Goal: Transaction & Acquisition: Purchase product/service

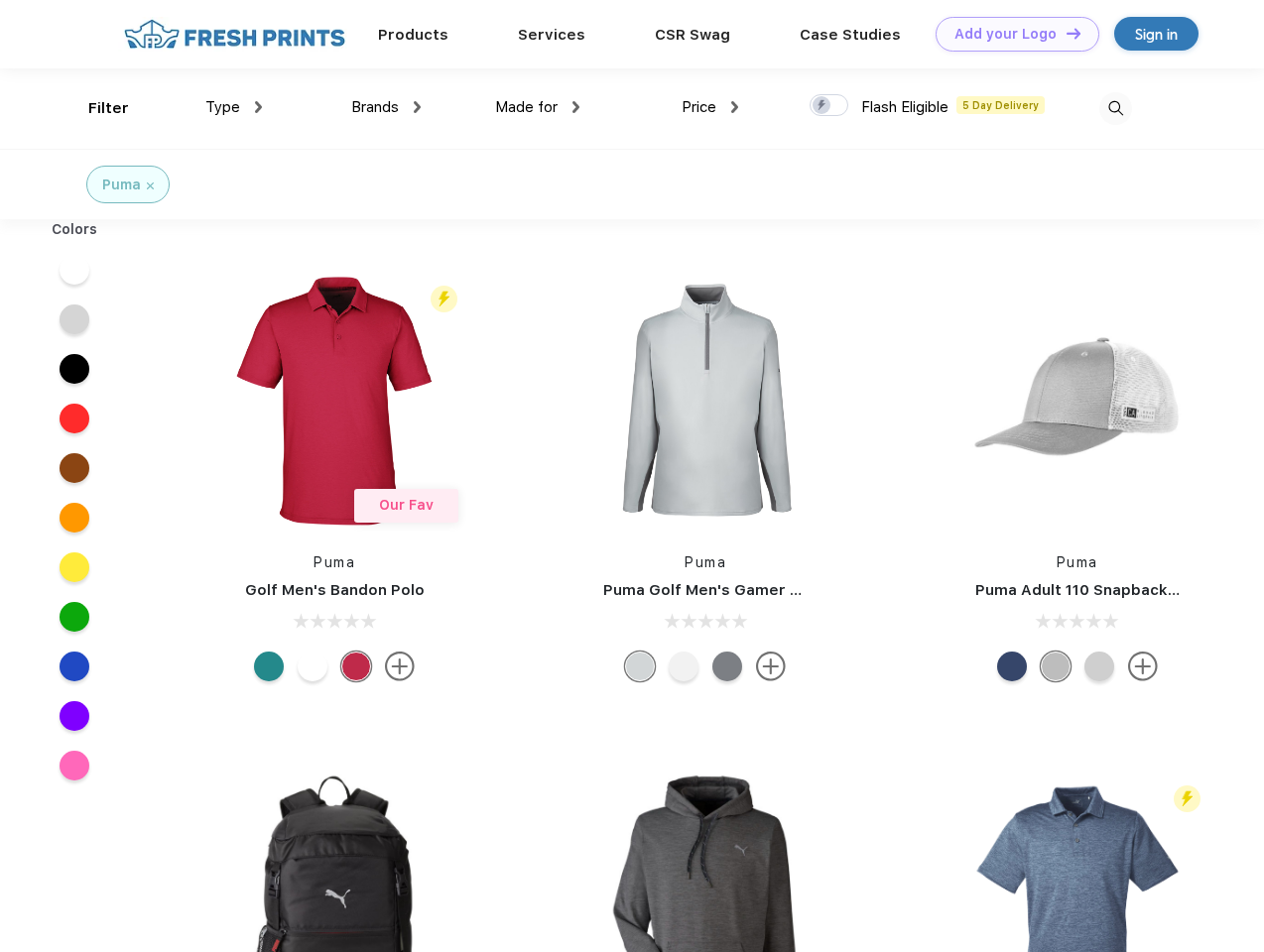
click at [1010, 34] on link "Add your Logo Design Tool" at bounding box center [1018, 34] width 164 height 35
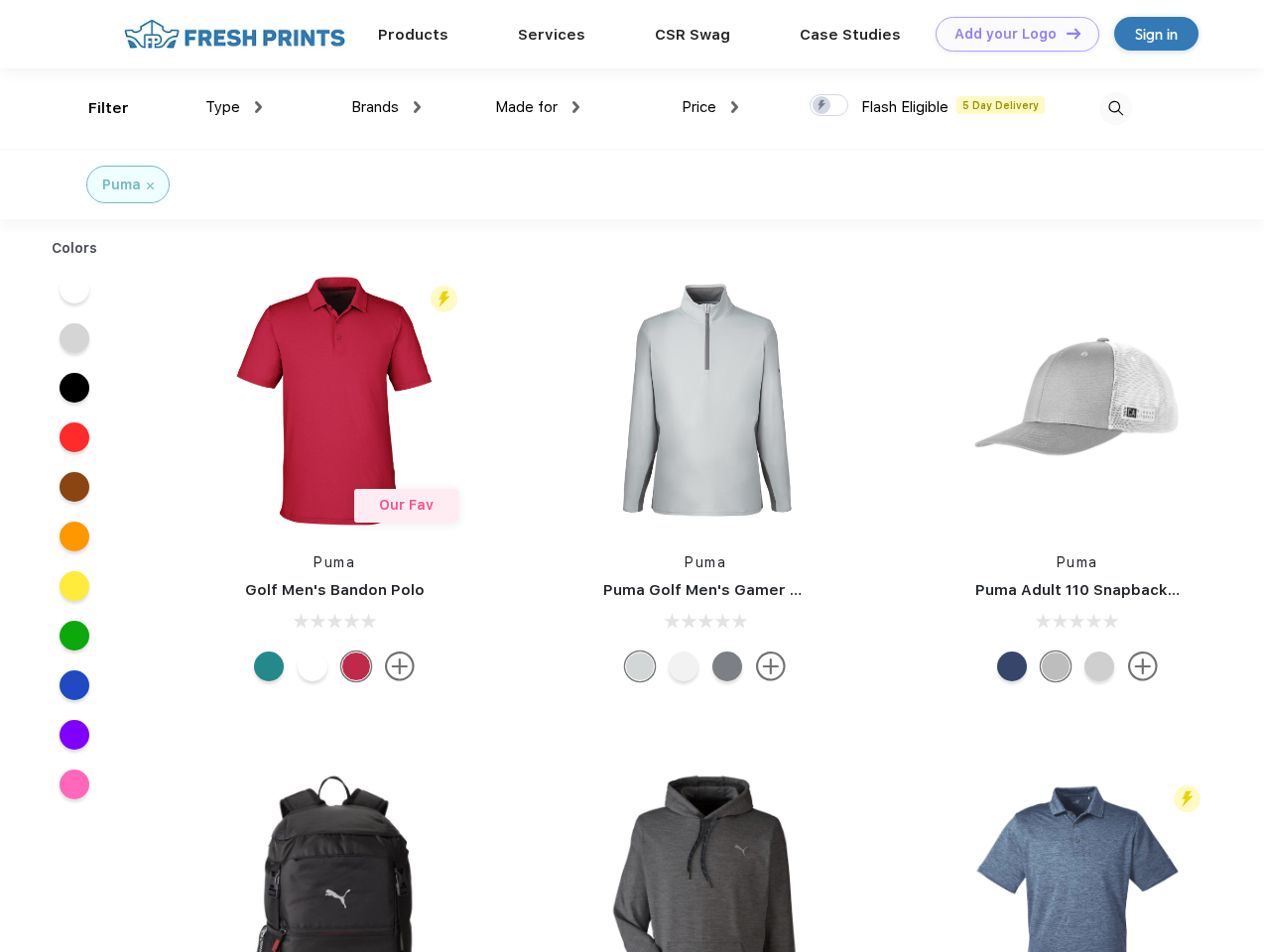
click at [0, 0] on div "Design Tool" at bounding box center [0, 0] width 0 height 0
click at [1065, 33] on link "Add your Logo Design Tool" at bounding box center [1018, 34] width 164 height 35
click at [95, 108] on div "Filter" at bounding box center [108, 108] width 41 height 23
click at [234, 107] on span "Type" at bounding box center [223, 107] width 35 height 18
click at [386, 107] on span "Brands" at bounding box center [376, 107] width 48 height 18
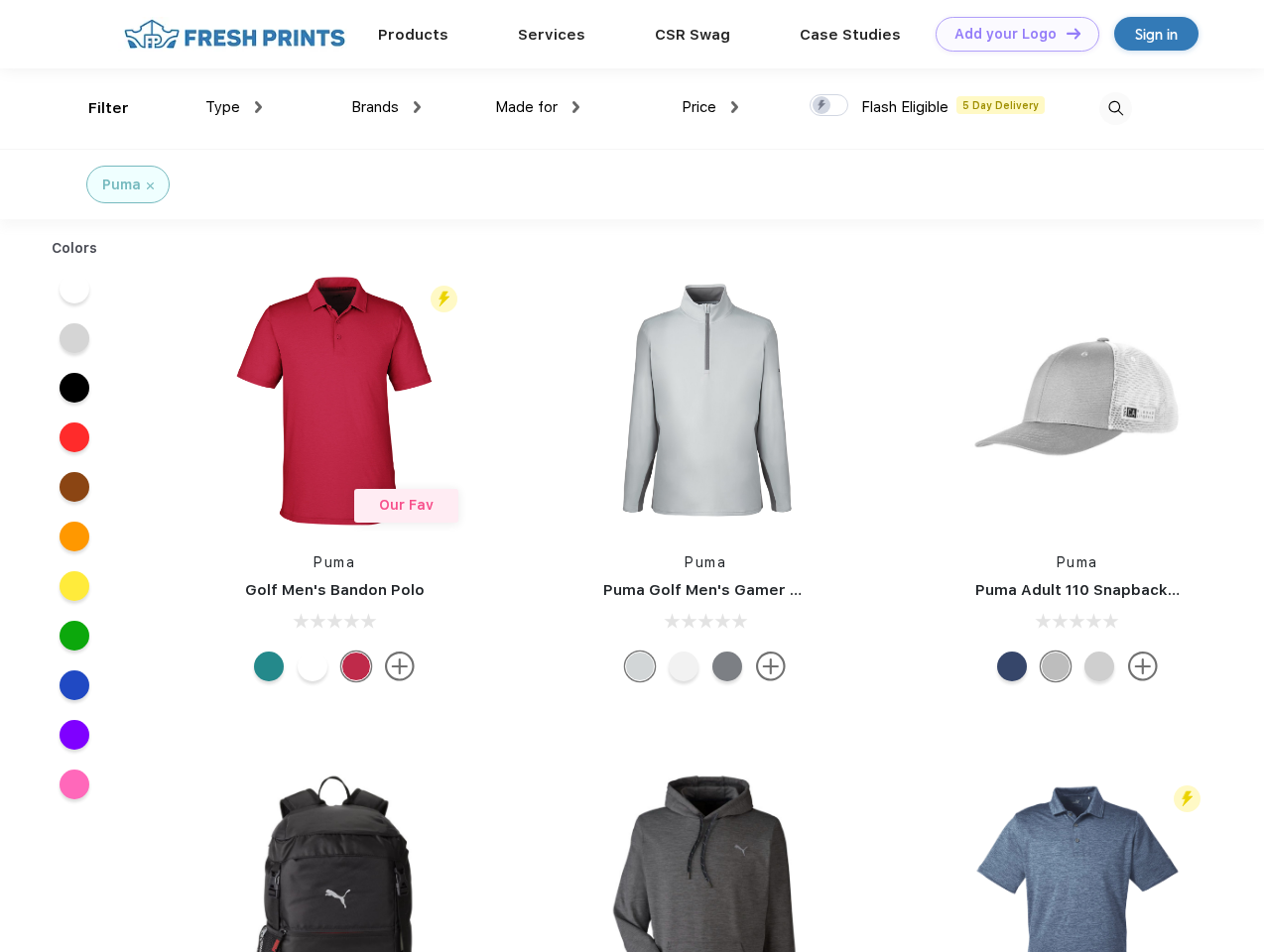
click at [538, 107] on span "Made for" at bounding box center [527, 107] width 63 height 18
click at [710, 107] on span "Price" at bounding box center [698, 107] width 35 height 18
click at [829, 106] on div at bounding box center [828, 105] width 39 height 22
click at [822, 106] on input "checkbox" at bounding box center [815, 99] width 13 height 13
click at [1115, 108] on img at bounding box center [1115, 108] width 33 height 33
